Goal: Find specific page/section: Find specific page/section

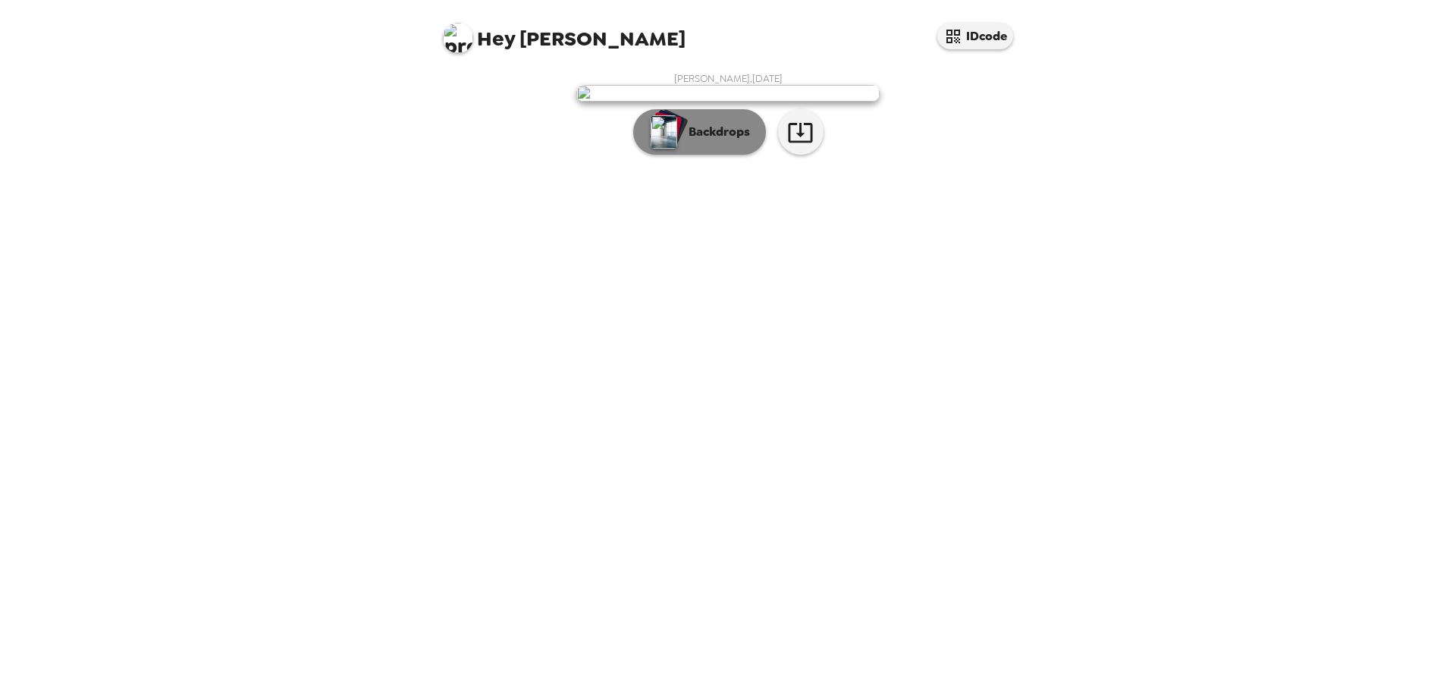
click at [651, 149] on img "button" at bounding box center [664, 131] width 27 height 33
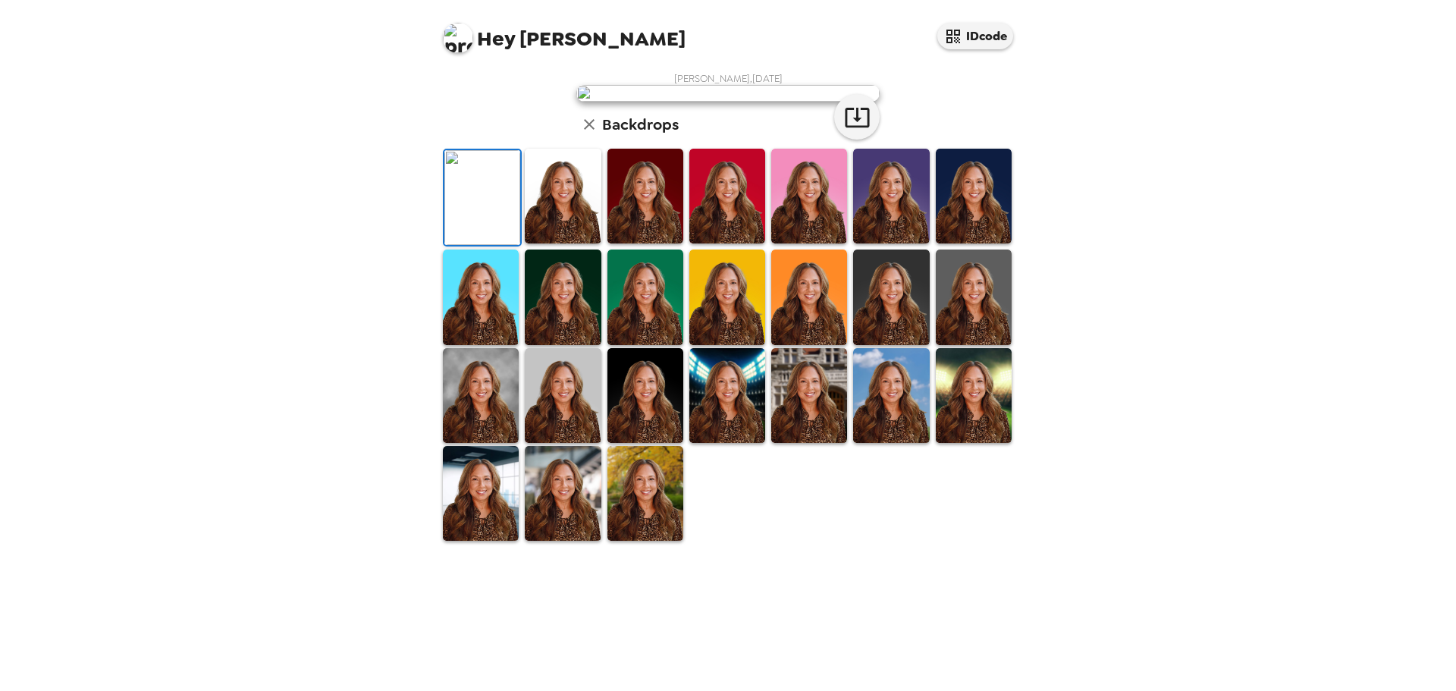
click at [694, 243] on img at bounding box center [727, 196] width 76 height 95
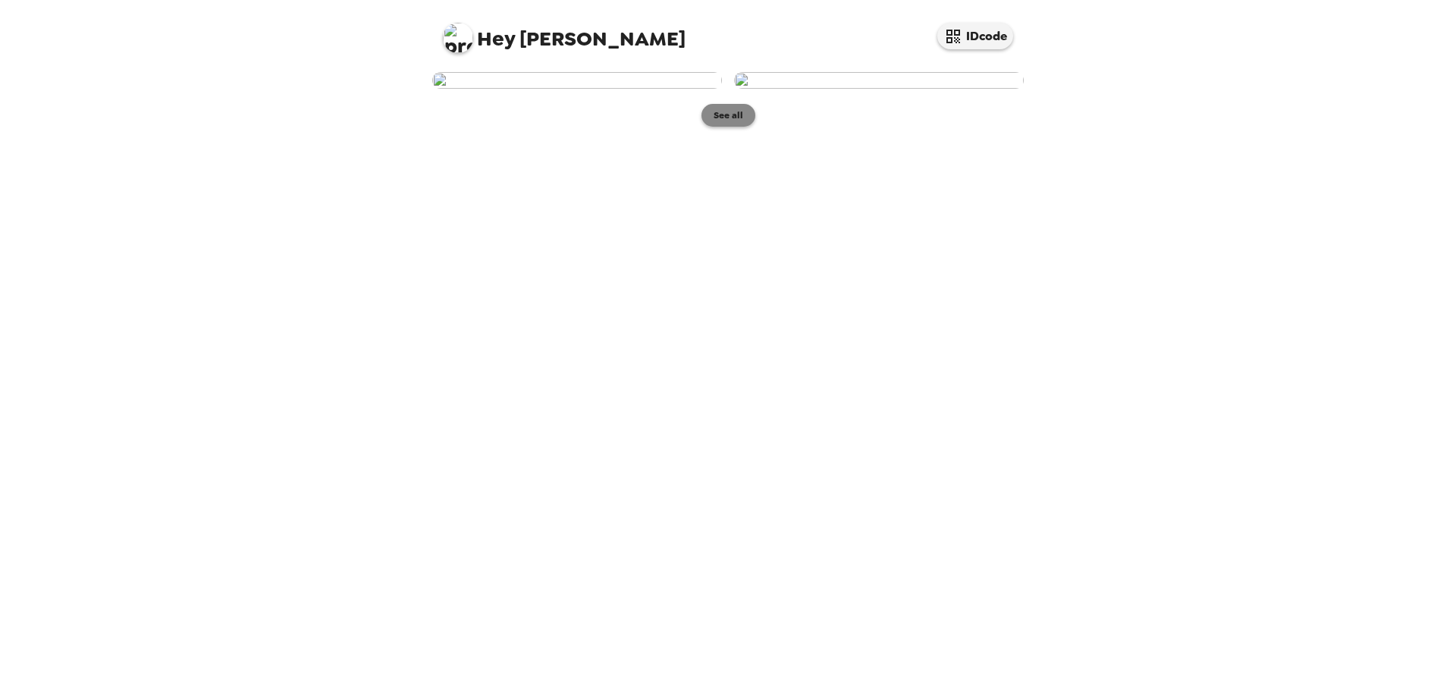
click at [721, 127] on button "See all" at bounding box center [728, 115] width 54 height 23
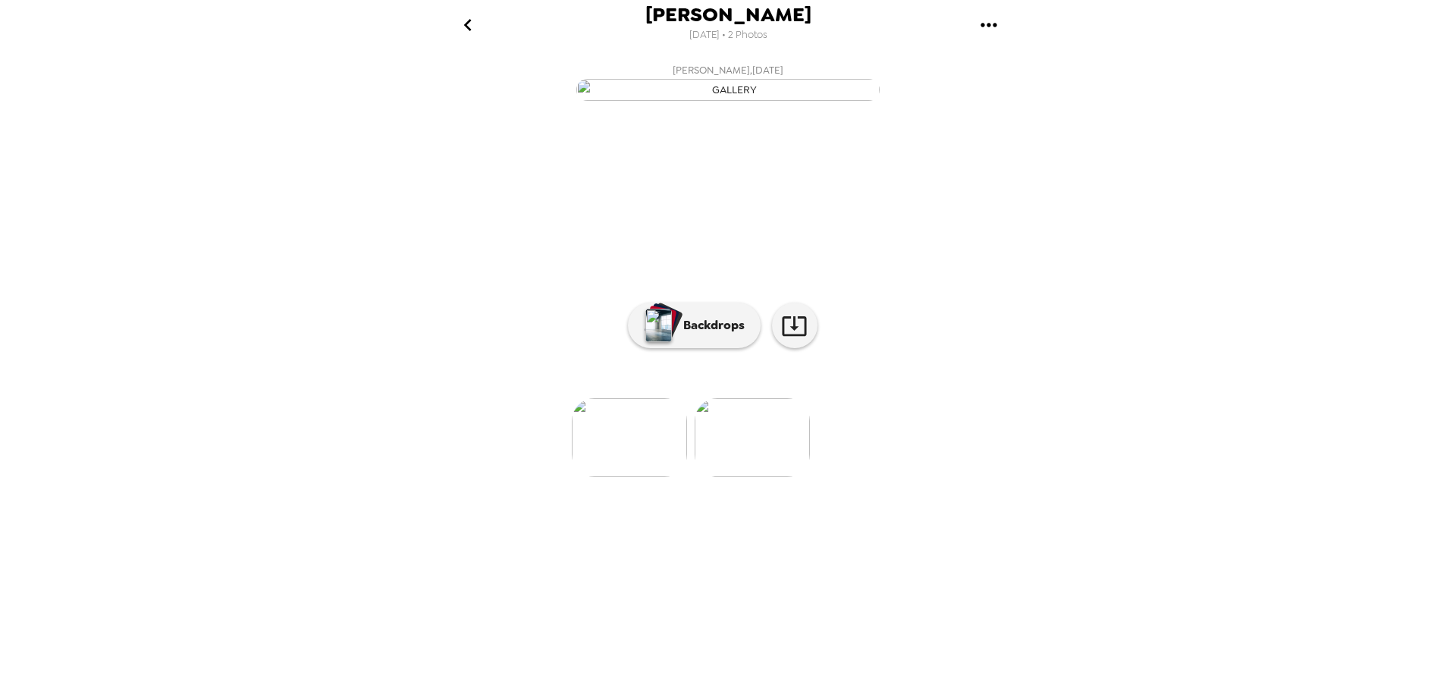
scroll to position [0, 123]
click at [989, 26] on icon "gallery menu" at bounding box center [988, 25] width 16 height 4
click at [994, 25] on div at bounding box center [728, 345] width 1456 height 691
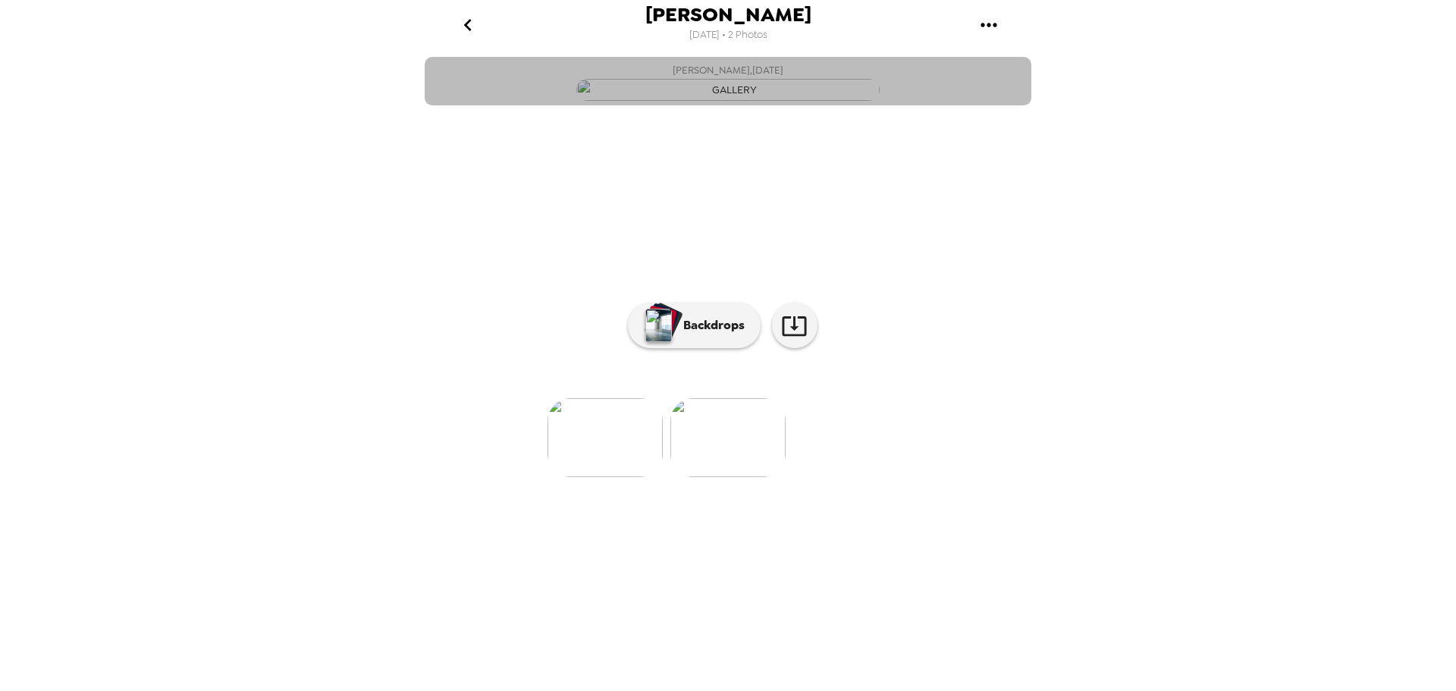
drag, startPoint x: 699, startPoint y: 337, endPoint x: 478, endPoint y: 456, distance: 250.7
click at [478, 105] on button "Kimberly Lebron , 09-25-2025" at bounding box center [728, 81] width 607 height 49
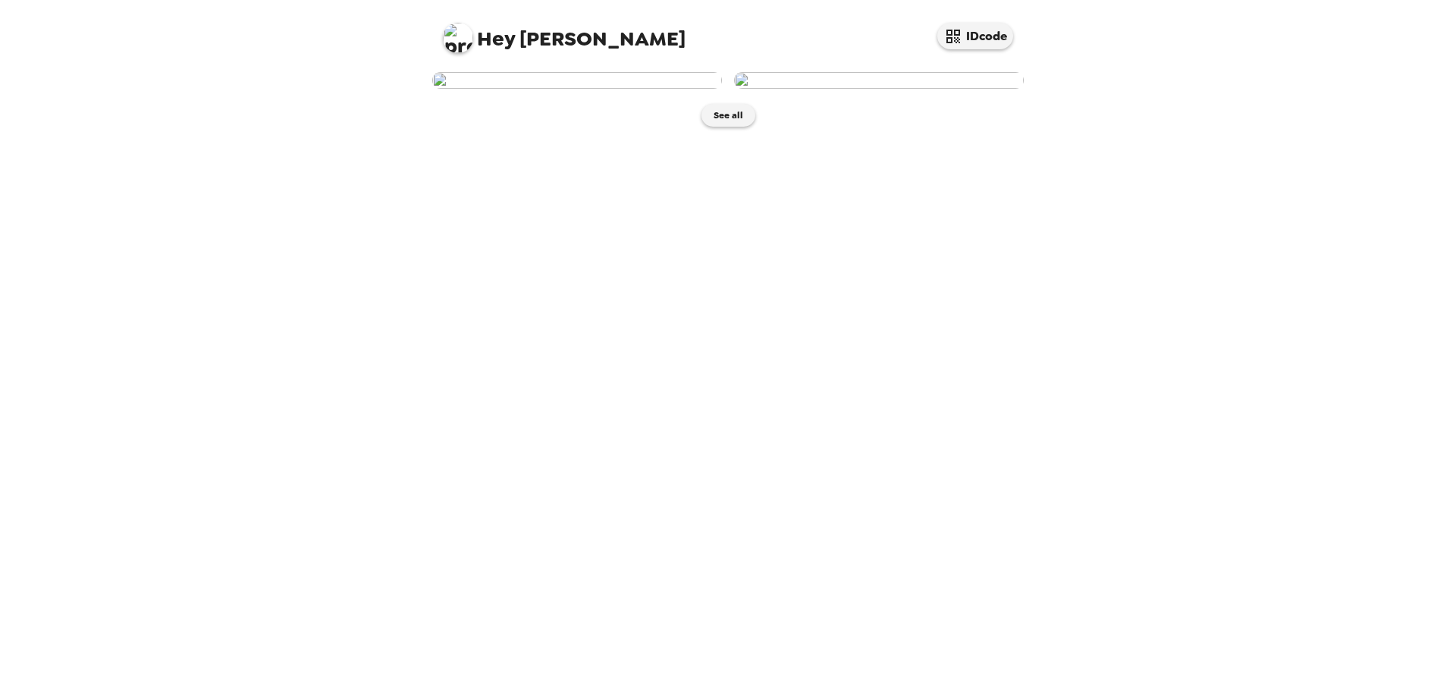
click at [724, 134] on div "See all" at bounding box center [728, 99] width 607 height 70
click at [729, 127] on button "See all" at bounding box center [728, 115] width 54 height 23
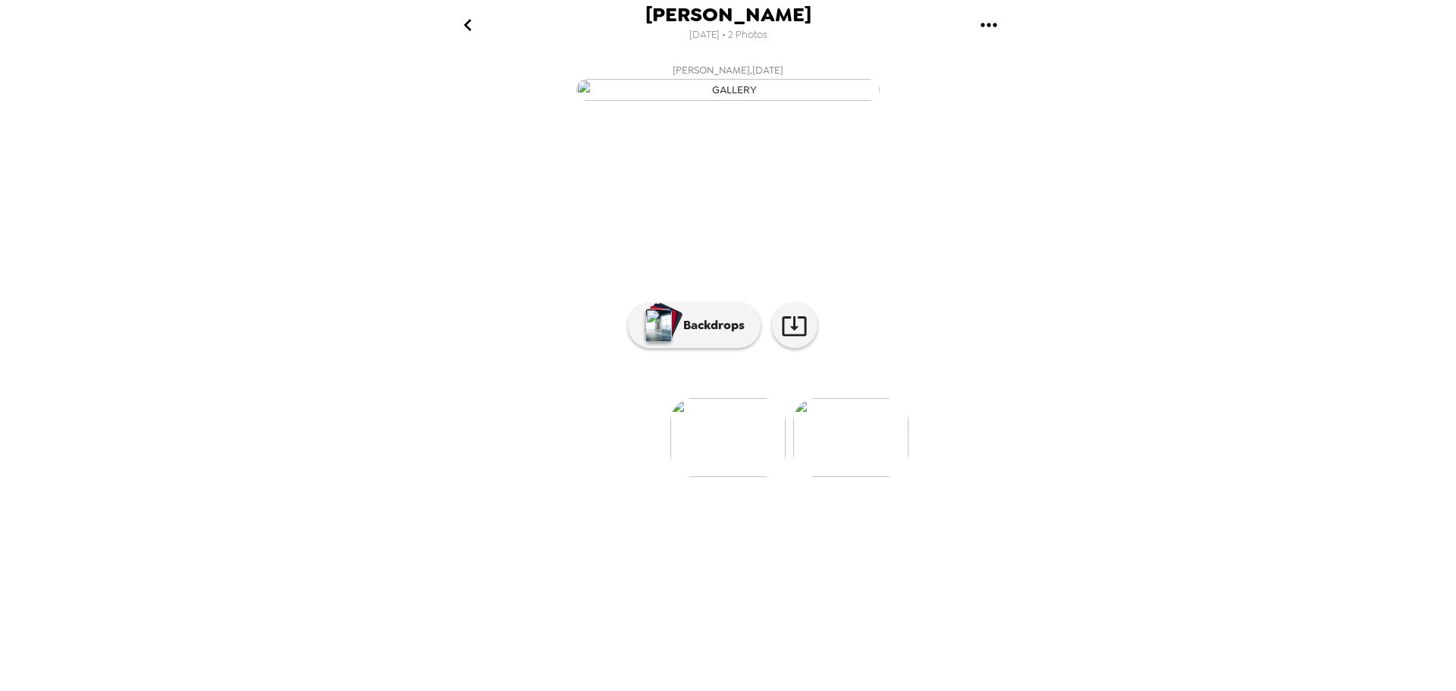
drag, startPoint x: 498, startPoint y: 636, endPoint x: 514, endPoint y: 637, distance: 15.9
click at [493, 477] on ul at bounding box center [728, 437] width 607 height 79
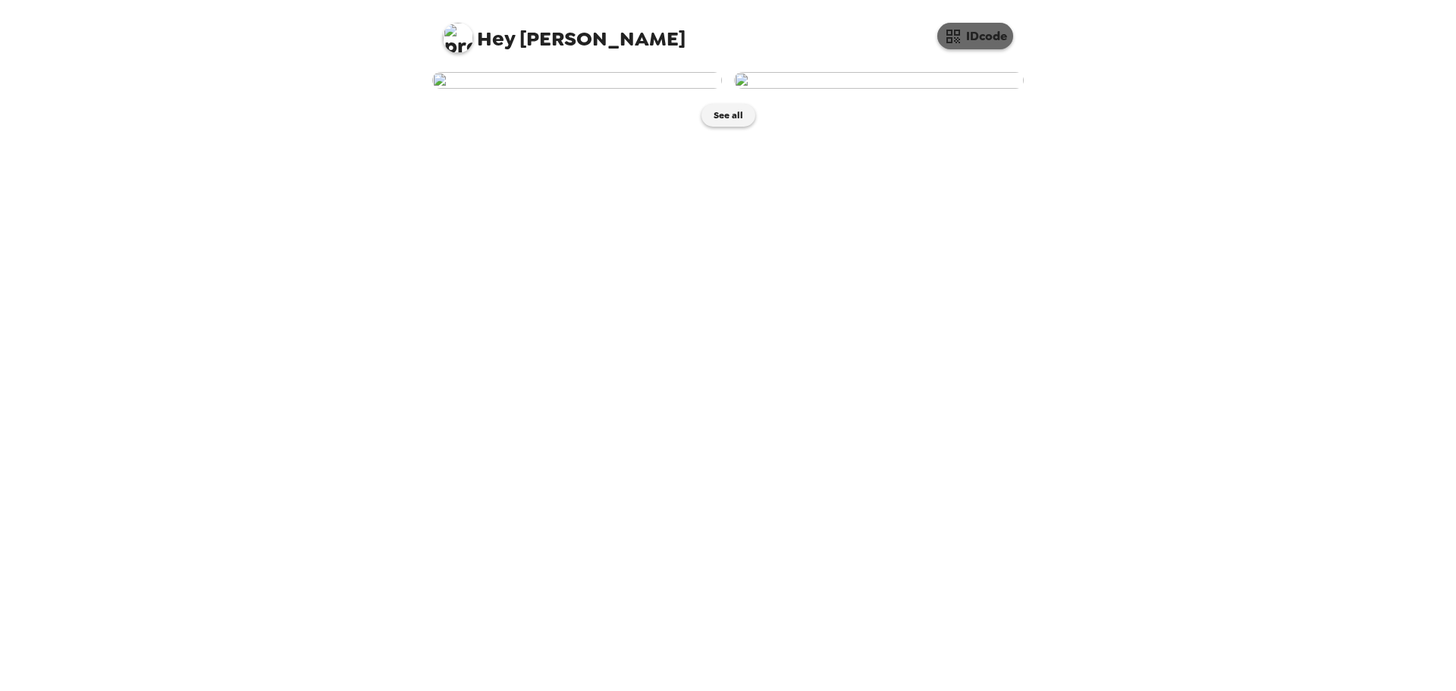
click at [983, 32] on button "IDcode" at bounding box center [975, 36] width 76 height 27
